Goal: Task Accomplishment & Management: Manage account settings

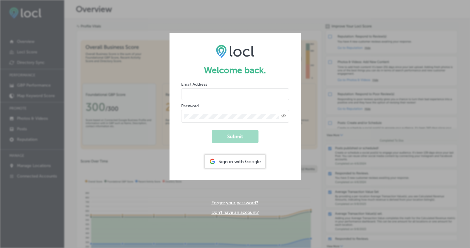
type input "[PERSON_NAME][EMAIL_ADDRESS][DOMAIN_NAME]"
click at [242, 138] on button "Submit" at bounding box center [235, 136] width 47 height 13
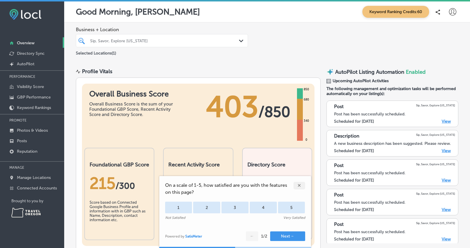
drag, startPoint x: 296, startPoint y: 185, endPoint x: 299, endPoint y: 185, distance: 3.2
click at [296, 185] on div "✕" at bounding box center [299, 186] width 12 height 8
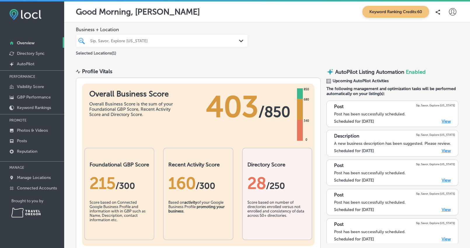
click at [24, 42] on p "Overview" at bounding box center [25, 43] width 17 height 5
click at [225, 42] on div "Sip, Savor, Explore [US_STATE]" at bounding box center [164, 40] width 149 height 5
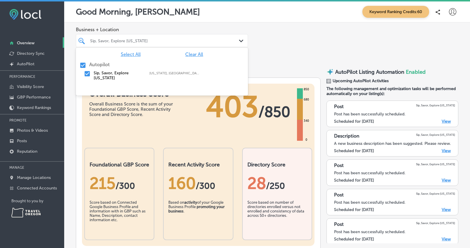
click at [273, 43] on div "Business + Location option focused, 1 of 2. 2 results available. Use Up and Dow…" at bounding box center [266, 41] width 405 height 38
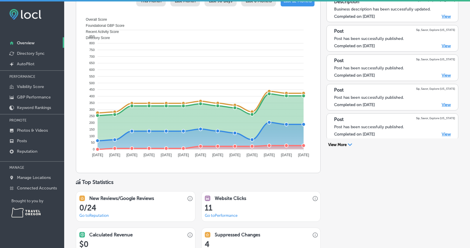
scroll to position [314, 0]
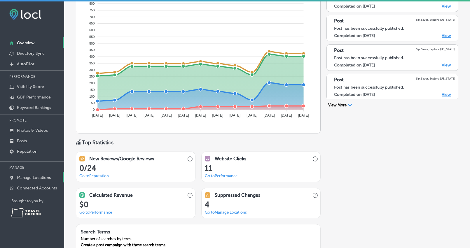
click at [22, 180] on link "Manage Locations" at bounding box center [32, 177] width 64 height 10
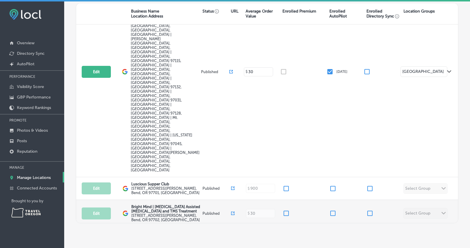
scroll to position [129, 0]
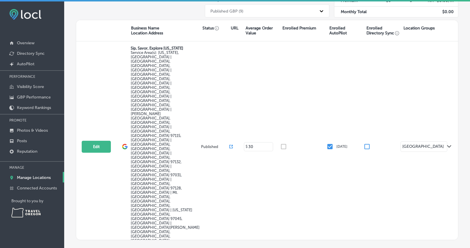
scroll to position [0, 0]
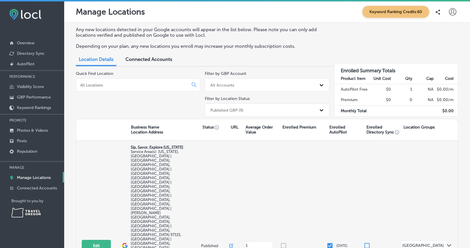
click at [251, 243] on input at bounding box center [258, 246] width 23 height 6
type input "125"
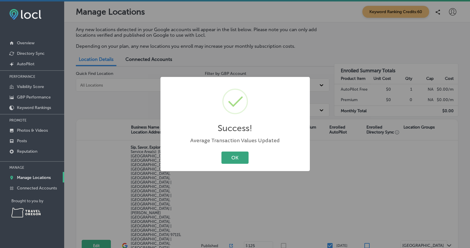
click at [230, 157] on button "OK" at bounding box center [234, 158] width 27 height 12
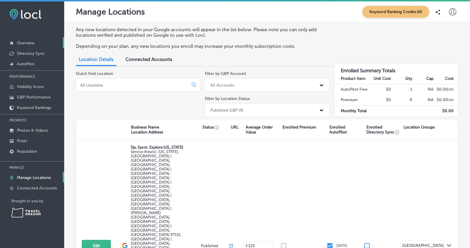
click at [30, 44] on p "Overview" at bounding box center [25, 43] width 17 height 5
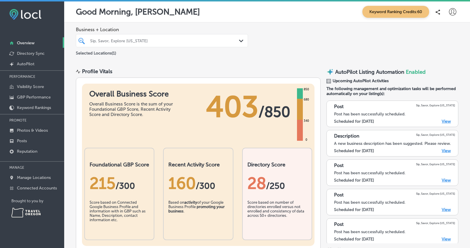
click at [412, 13] on span "Keyword Ranking Credits: 60" at bounding box center [395, 12] width 67 height 12
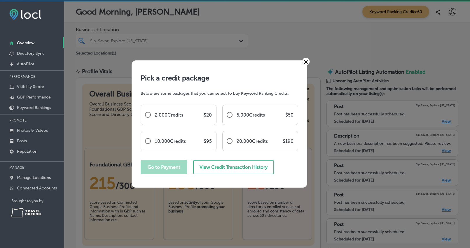
click at [303, 61] on link "×" at bounding box center [306, 62] width 8 height 8
